Goal: Task Accomplishment & Management: Manage account settings

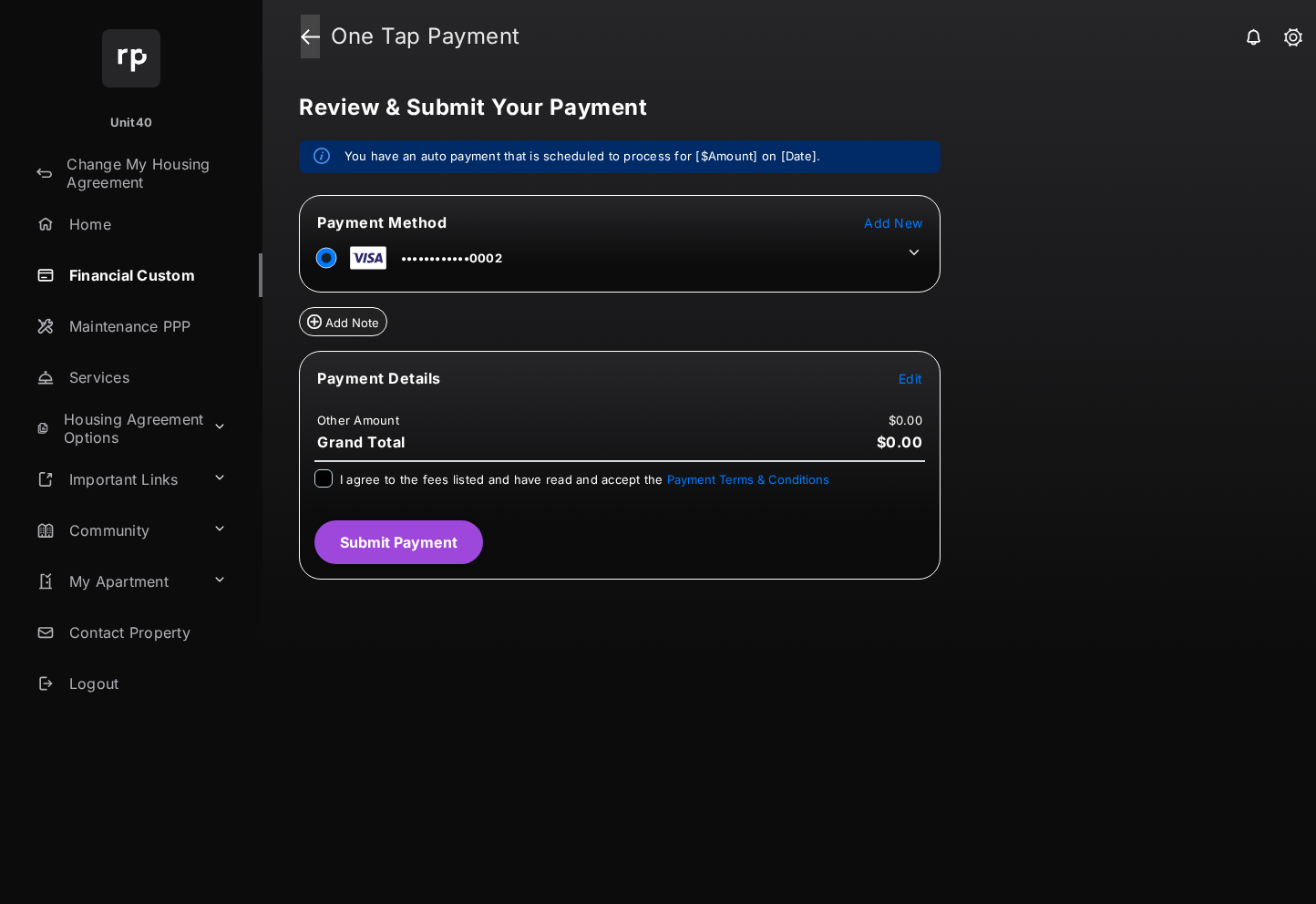
click at [307, 43] on link at bounding box center [310, 36] width 19 height 43
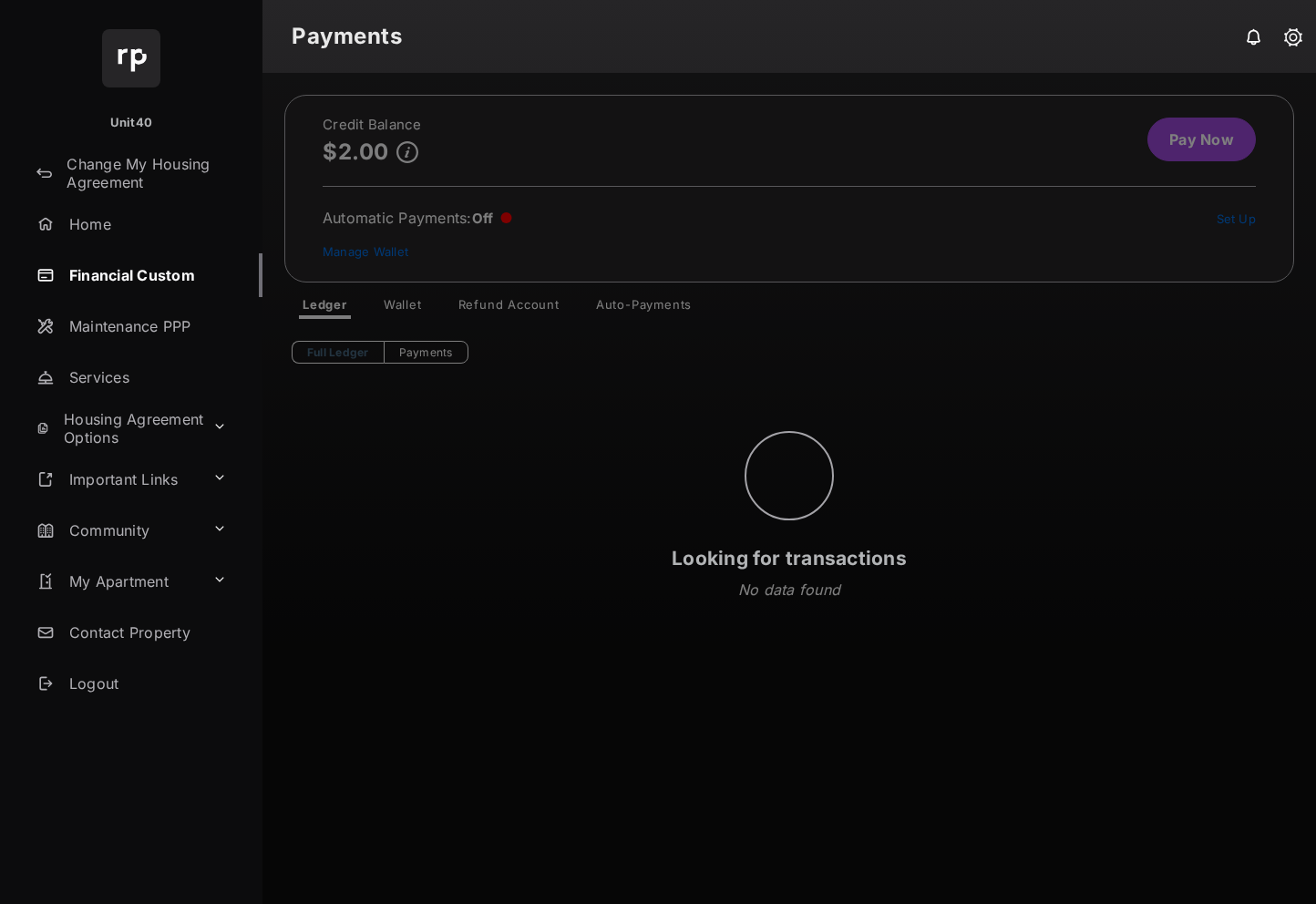
click at [615, 309] on div "Looking for transactions" at bounding box center [789, 488] width 1053 height 831
click at [635, 307] on div "Looking for transactions" at bounding box center [789, 488] width 1053 height 831
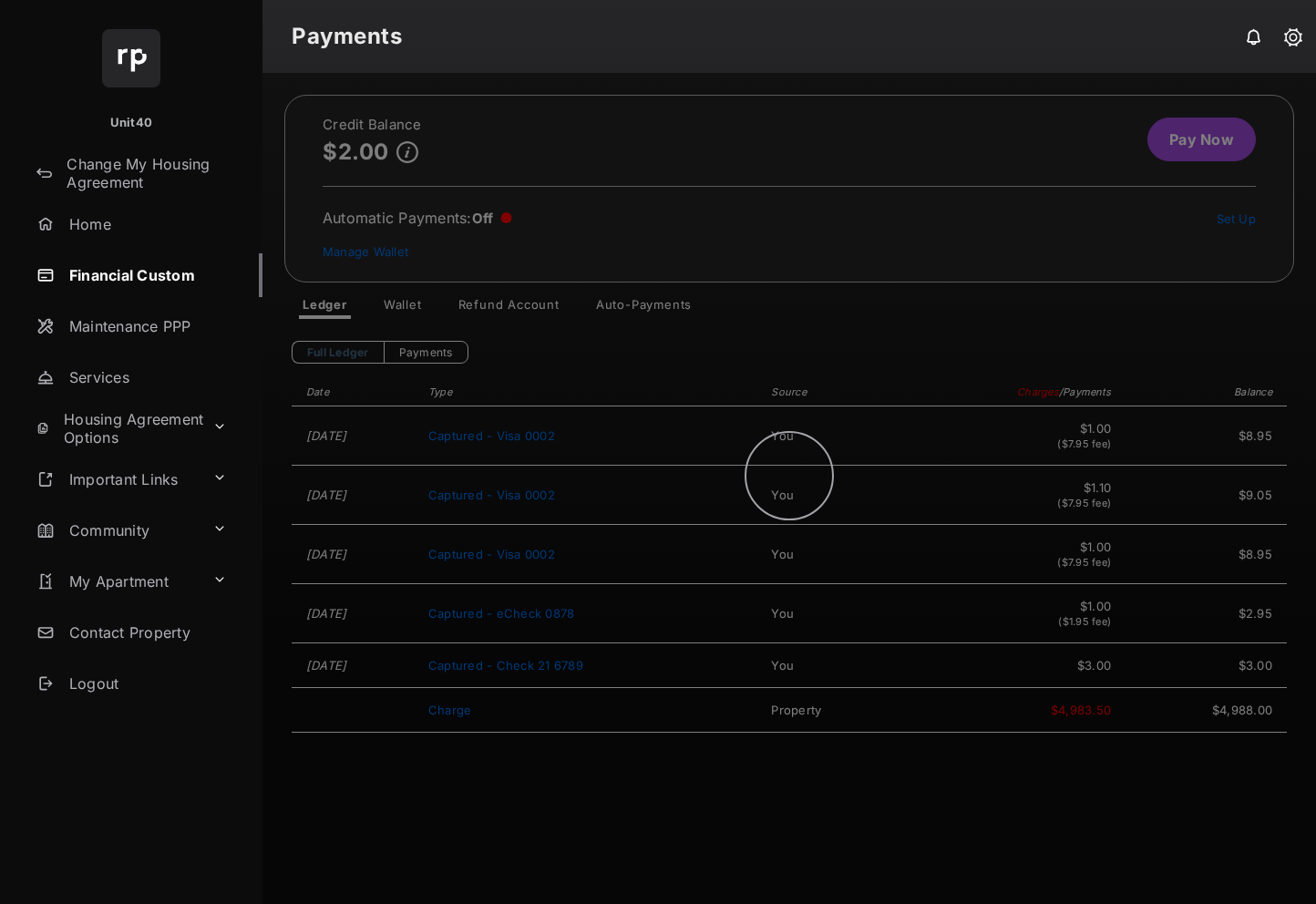
click at [643, 300] on div at bounding box center [789, 488] width 1053 height 831
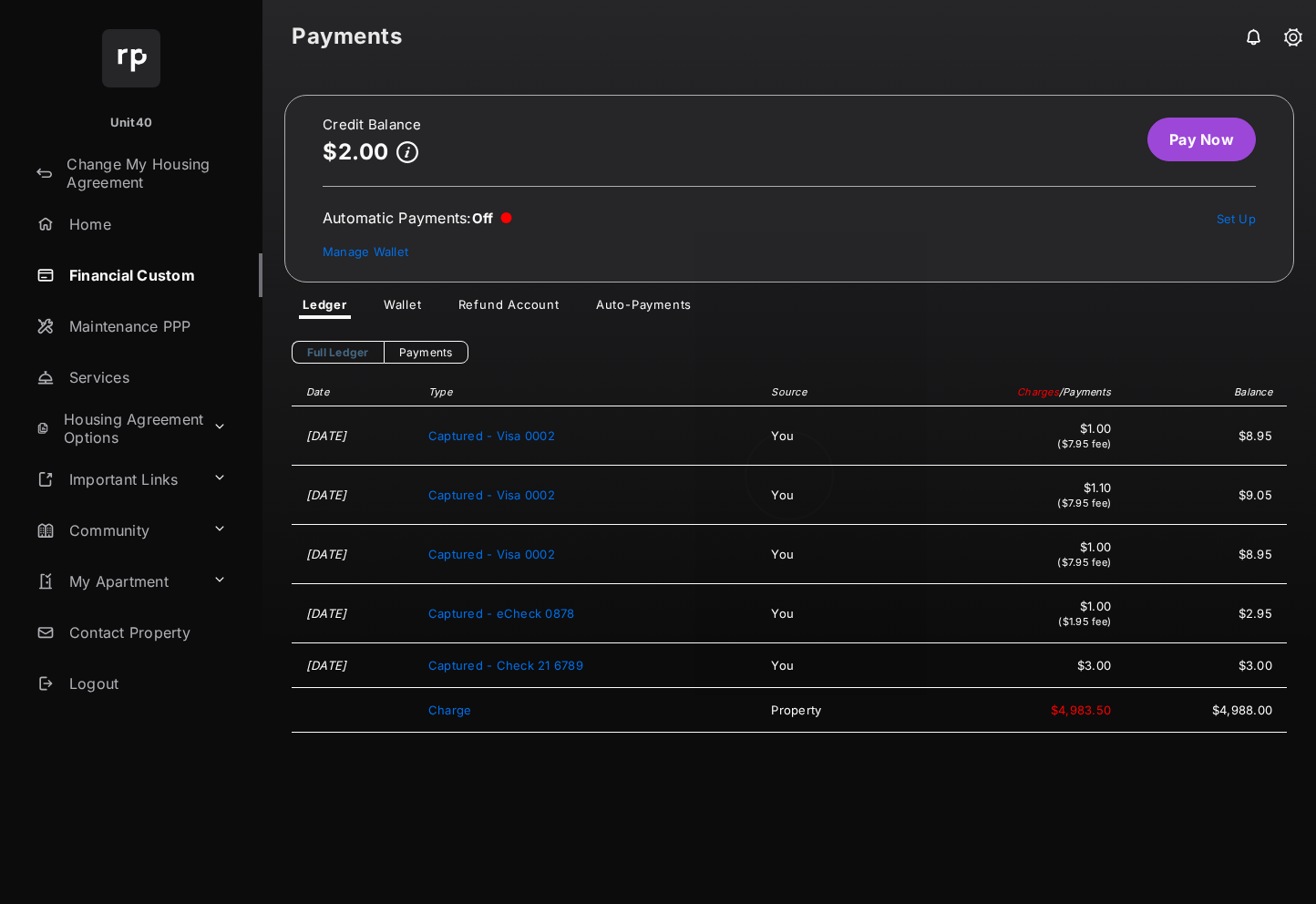
click at [641, 305] on div at bounding box center [789, 488] width 1053 height 831
click at [644, 311] on link "Auto-Payments" at bounding box center [644, 308] width 125 height 22
